Goal: Communication & Community: Answer question/provide support

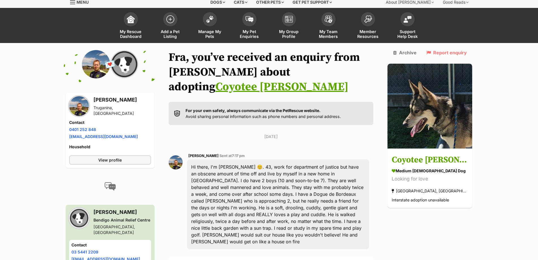
scroll to position [71, 0]
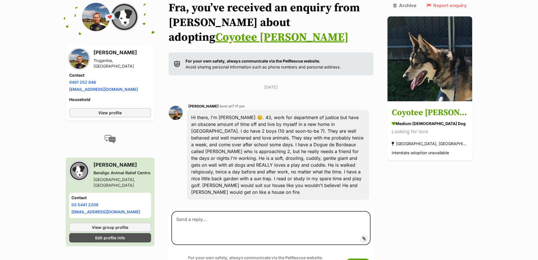
drag, startPoint x: 301, startPoint y: 116, endPoint x: 288, endPoint y: 83, distance: 35.2
click at [288, 84] on div "[DATE] [PERSON_NAME] Sent at 7:17 pm Hi there, I'm [PERSON_NAME] 😊. 43, work fo…" at bounding box center [271, 144] width 205 height 120
drag, startPoint x: 331, startPoint y: 110, endPoint x: 331, endPoint y: 119, distance: 8.8
click at [331, 119] on div "Hi there, I'm [PERSON_NAME] 😊. 43, work for department of justice but have an o…" at bounding box center [278, 155] width 183 height 90
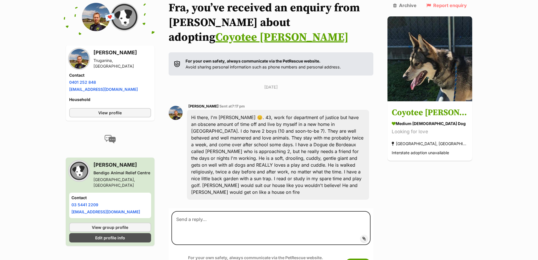
click at [331, 110] on div "Hi there, I'm [PERSON_NAME] 😊. 43, work for department of justice but have an o…" at bounding box center [278, 155] width 183 height 90
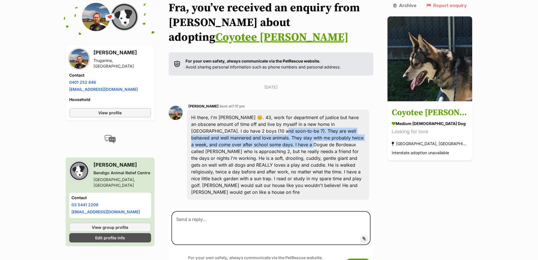
drag, startPoint x: 237, startPoint y: 117, endPoint x: 239, endPoint y: 132, distance: 15.7
click at [239, 132] on div "Hi there, I'm [PERSON_NAME] 😊. 43, work for department of justice but have an o…" at bounding box center [278, 155] width 183 height 90
click at [240, 132] on div "Hi there, I'm [PERSON_NAME] 😊. 43, work for department of justice but have an o…" at bounding box center [278, 155] width 183 height 90
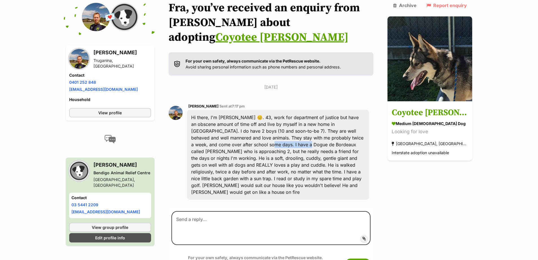
drag, startPoint x: 196, startPoint y: 130, endPoint x: 237, endPoint y: 132, distance: 40.7
click at [237, 132] on div "Hi there, I'm [PERSON_NAME] 😊. 43, work for department of justice but have an o…" at bounding box center [278, 155] width 183 height 90
copy div "ogue de Bordeaux"
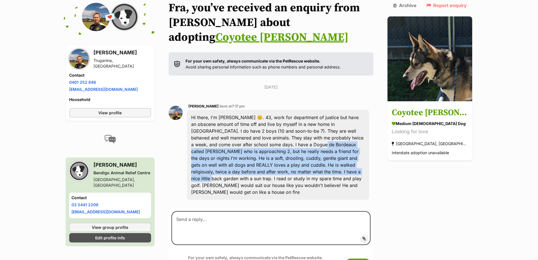
drag, startPoint x: 249, startPoint y: 129, endPoint x: 228, endPoint y: 162, distance: 39.8
click at [227, 162] on div "Hi there, I'm [PERSON_NAME] 😊. 43, work for department of justice but have an o…" at bounding box center [278, 155] width 183 height 90
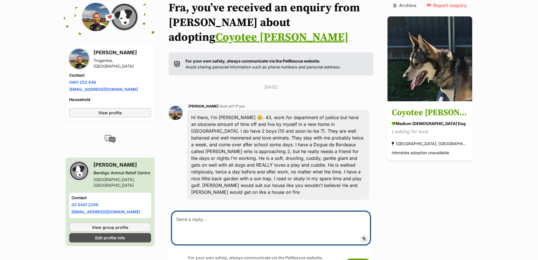
click at [256, 211] on textarea at bounding box center [270, 228] width 199 height 34
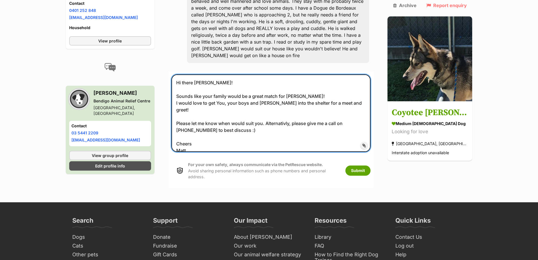
scroll to position [212, 0]
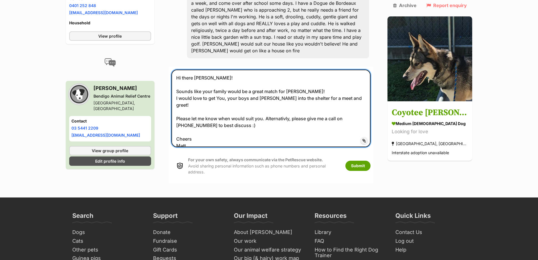
click at [280, 86] on textarea "Hi there [PERSON_NAME]! Sounds like your family would be a great match for [PER…" at bounding box center [270, 108] width 199 height 77
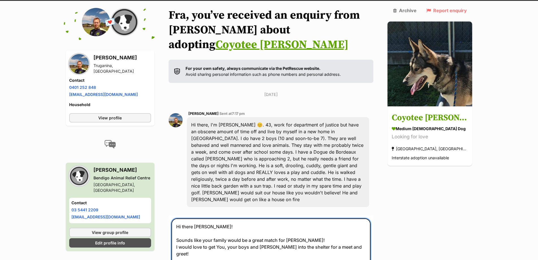
scroll to position [99, 0]
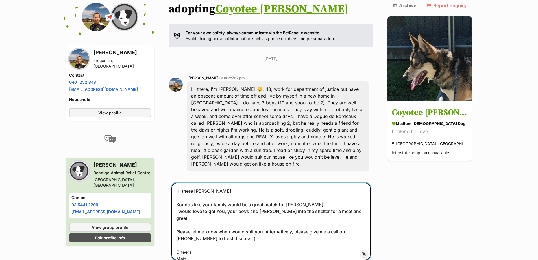
type textarea "Hi there [PERSON_NAME]! Sounds like your family would be a great match for [PER…"
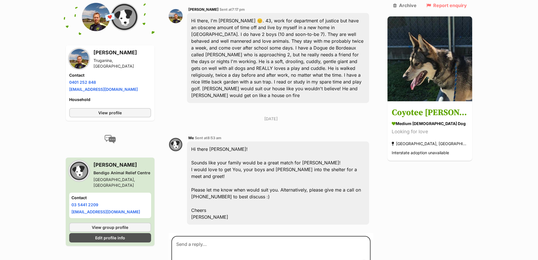
scroll to position [185, 0]
